Goal: Find specific page/section: Find specific page/section

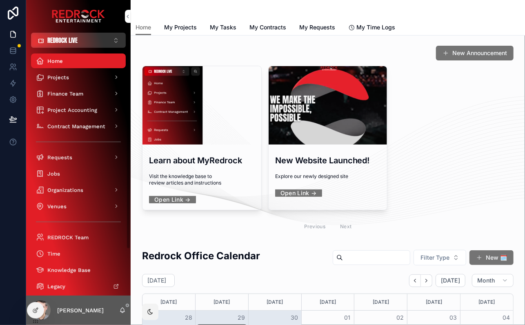
click at [80, 39] on button "REDROCK LIVE ⌥ 1" at bounding box center [78, 40] width 95 height 15
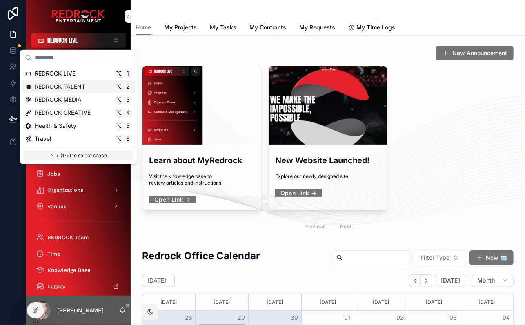
drag, startPoint x: 76, startPoint y: 83, endPoint x: 187, endPoint y: 117, distance: 115.7
click at [76, 83] on span "REDROCK TALENT" at bounding box center [60, 86] width 51 height 8
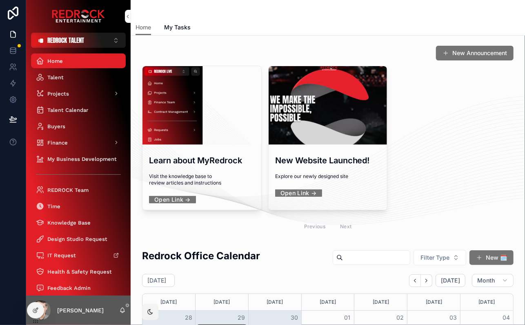
click at [212, 20] on div "Home My Tasks" at bounding box center [328, 28] width 385 height 16
click at [247, 29] on div "Home My Tasks" at bounding box center [328, 28] width 385 height 16
click at [304, 21] on div "Home My Tasks" at bounding box center [328, 28] width 385 height 16
click at [254, 18] on div "scrollable content" at bounding box center [328, 10] width 385 height 20
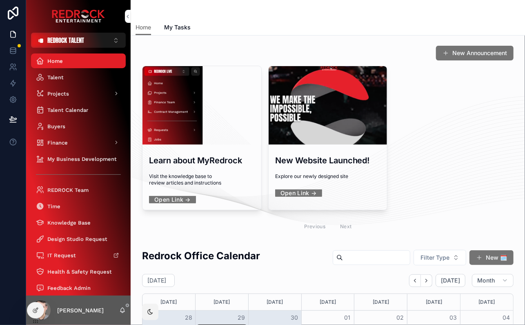
click at [230, 13] on div "scrollable content" at bounding box center [328, 10] width 385 height 20
click at [127, 312] on div "Jesse VanDenKooy" at bounding box center [78, 310] width 105 height 29
click at [122, 312] on icon "scrollable content" at bounding box center [122, 310] width 4 height 4
click at [126, 316] on div "Jesse VanDenKooy" at bounding box center [78, 310] width 105 height 29
click at [124, 313] on icon "scrollable content" at bounding box center [122, 310] width 7 height 7
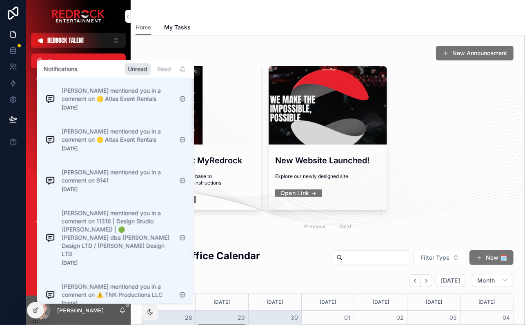
click at [304, 20] on div "Home My Tasks" at bounding box center [328, 28] width 385 height 16
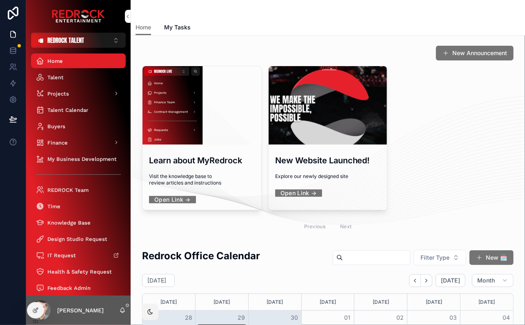
click at [231, 22] on div "Home My Tasks" at bounding box center [328, 28] width 385 height 16
click at [224, 26] on div "Home My Tasks" at bounding box center [328, 28] width 385 height 16
drag, startPoint x: 151, startPoint y: 312, endPoint x: 154, endPoint y: 302, distance: 10.5
click at [151, 312] on icon "scrollable content" at bounding box center [150, 312] width 7 height 7
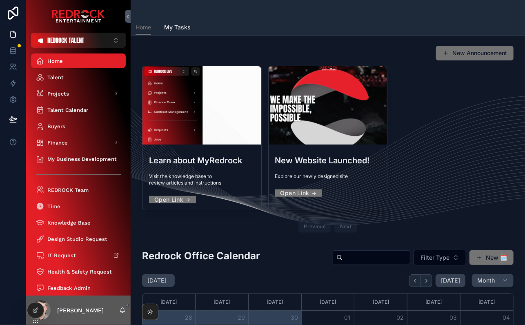
click at [153, 313] on icon "scrollable content" at bounding box center [150, 312] width 7 height 7
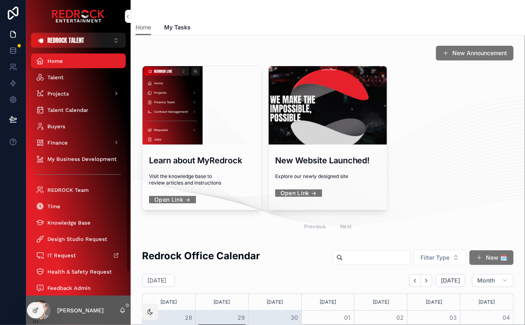
click at [0, 0] on div at bounding box center [0, 0] width 0 height 0
click at [0, 0] on icon at bounding box center [0, 0] width 0 height 0
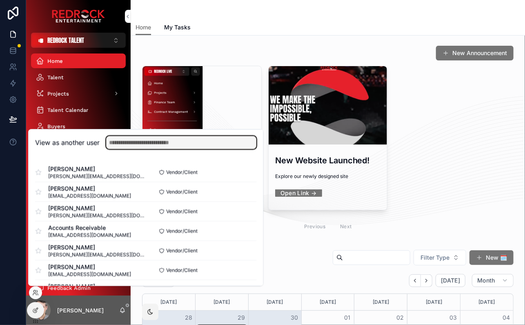
click at [129, 146] on input "text" at bounding box center [181, 142] width 150 height 13
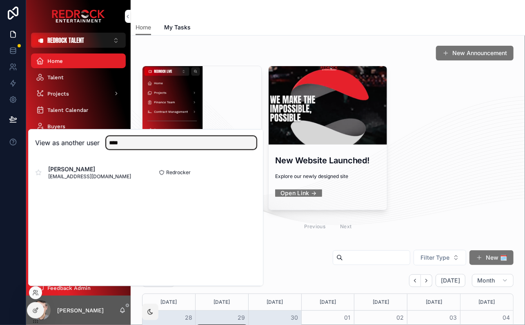
type input "****"
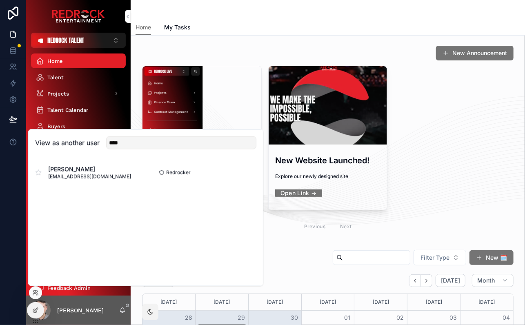
click at [0, 0] on button "Select" at bounding box center [0, 0] width 0 height 0
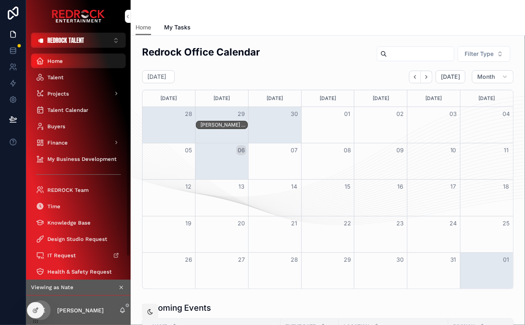
click at [93, 62] on div "Home" at bounding box center [78, 60] width 85 height 13
click at [247, 27] on div "Home My Tasks" at bounding box center [328, 28] width 385 height 16
click at [188, 28] on span "My Tasks" at bounding box center [177, 27] width 27 height 8
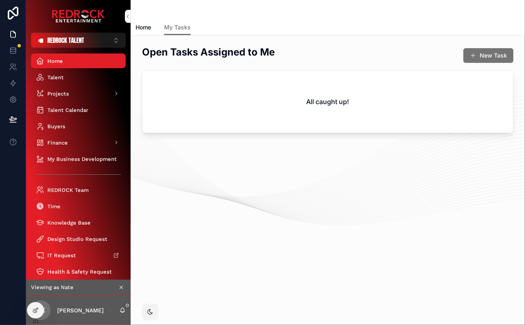
click at [144, 29] on span "Home" at bounding box center [144, 27] width 16 height 8
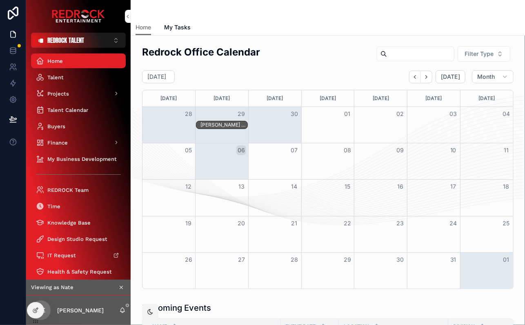
click at [268, 82] on div "[DATE] [DATE] Month" at bounding box center [328, 76] width 372 height 13
click at [66, 80] on div "Talent" at bounding box center [78, 77] width 85 height 13
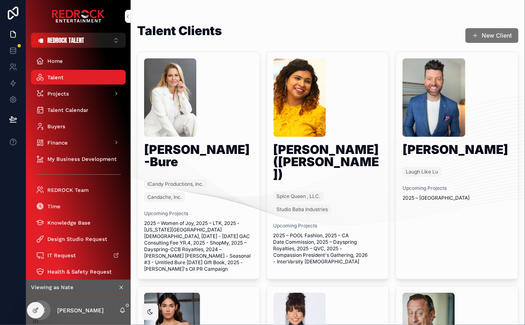
click at [209, 166] on h1 "[PERSON_NAME]-Bure" at bounding box center [198, 157] width 109 height 28
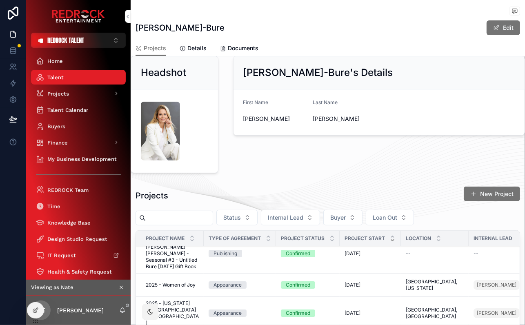
scroll to position [18, 0]
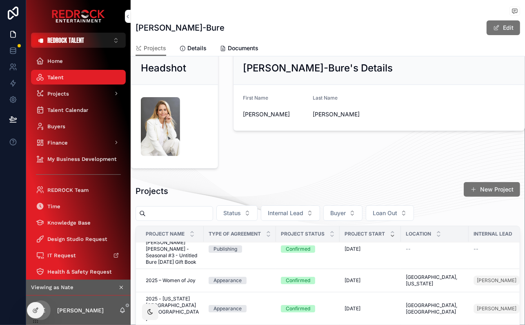
click at [367, 39] on div "Talent [PERSON_NAME]-Bure [PERSON_NAME]-Bure Edit" at bounding box center [328, 20] width 385 height 40
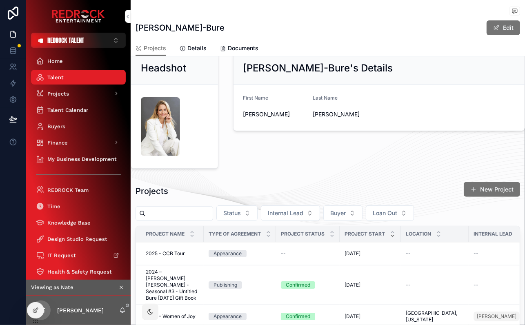
scroll to position [0, 0]
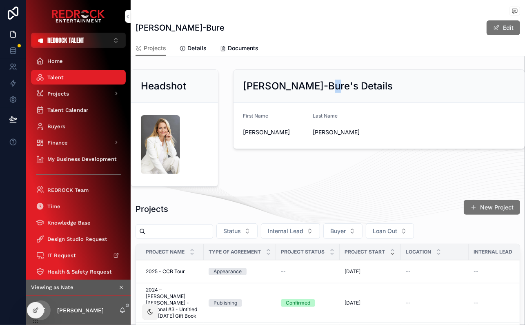
click at [332, 87] on h2 "[PERSON_NAME]-Bure's Details" at bounding box center [318, 86] width 150 height 13
click at [335, 171] on div "[PERSON_NAME]-Bure's Details First Name [PERSON_NAME] Last Name [PERSON_NAME]" at bounding box center [379, 128] width 302 height 124
click at [496, 29] on button "Edit" at bounding box center [503, 27] width 35 height 16
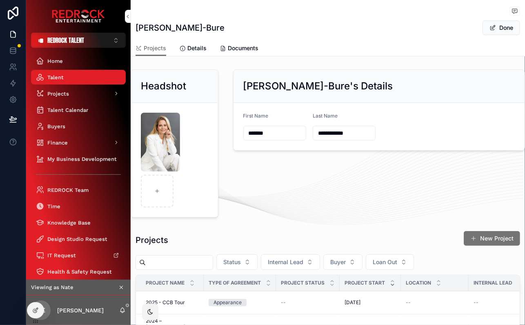
click at [343, 133] on input "**********" at bounding box center [344, 132] width 62 height 11
type input "**********"
drag, startPoint x: 405, startPoint y: 169, endPoint x: 407, endPoint y: 161, distance: 8.3
click at [405, 169] on div "**********" at bounding box center [379, 143] width 302 height 155
click at [503, 28] on span "Done" at bounding box center [502, 27] width 38 height 15
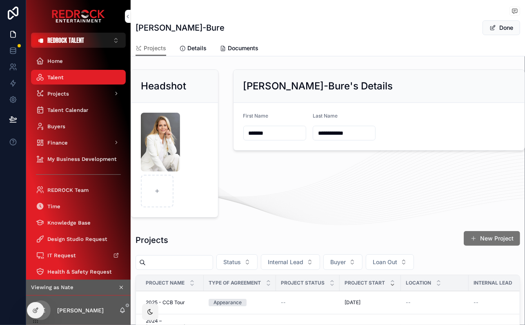
click at [309, 37] on div "Talent [PERSON_NAME]-Bure [PERSON_NAME]-Bure Done" at bounding box center [328, 20] width 385 height 40
click at [490, 30] on span "scrollable content" at bounding box center [493, 27] width 7 height 7
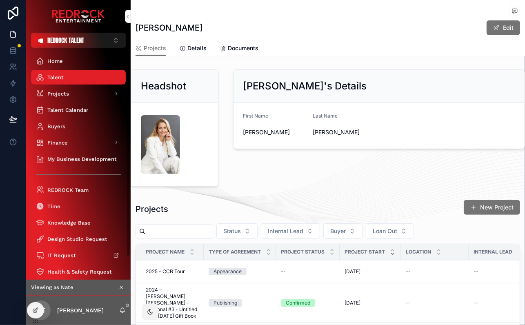
click at [230, 45] on span "Documents" at bounding box center [243, 48] width 31 height 8
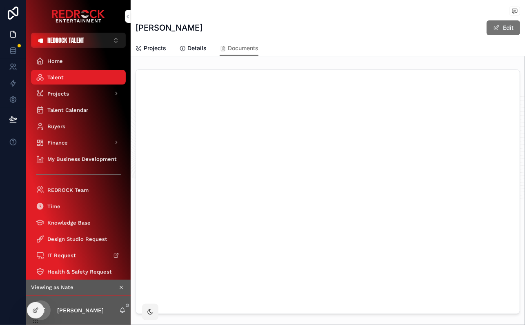
drag, startPoint x: 226, startPoint y: 8, endPoint x: 193, endPoint y: 4, distance: 33.3
click at [193, 4] on div "Talent [PERSON_NAME] [PERSON_NAME] Edit" at bounding box center [328, 20] width 385 height 40
